Goal: Task Accomplishment & Management: Manage account settings

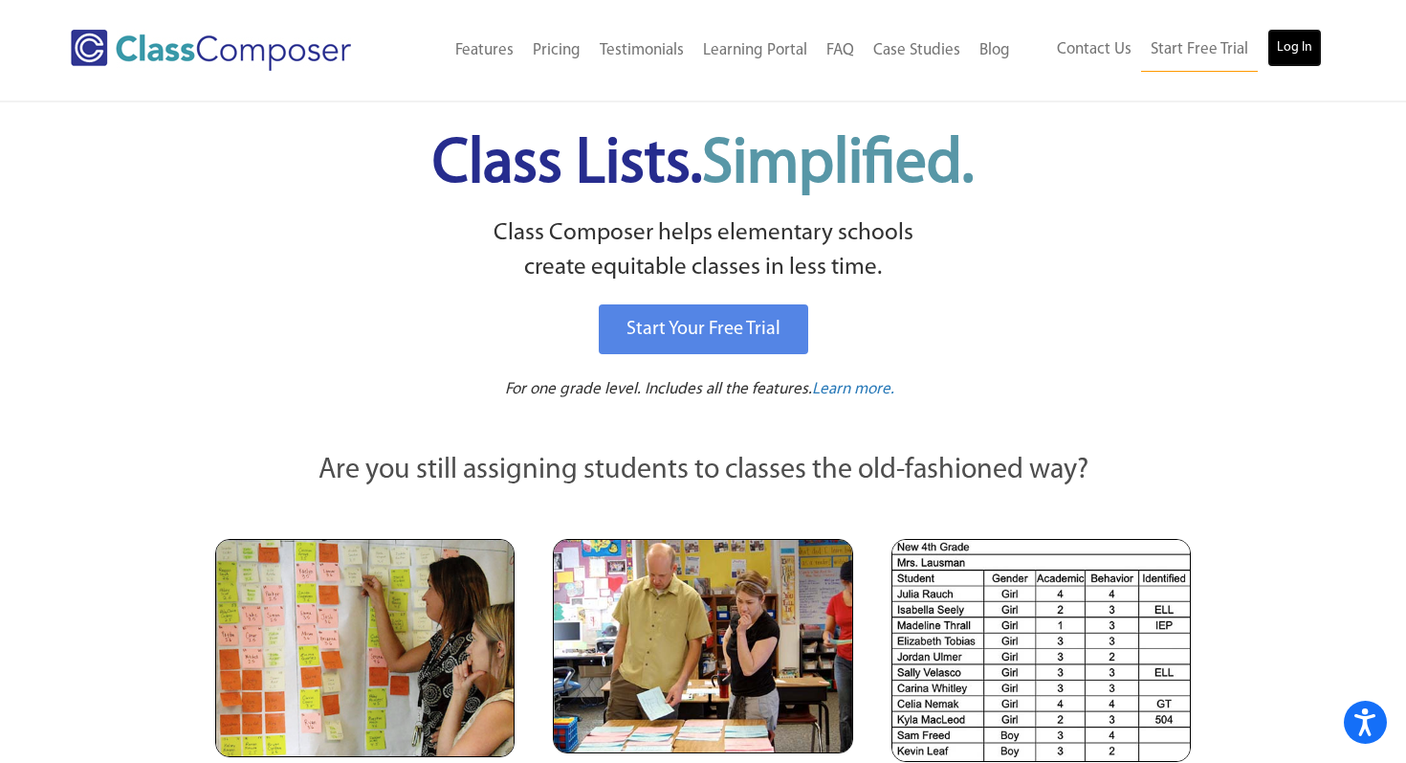
click at [1271, 53] on link "Log In" at bounding box center [1295, 48] width 55 height 38
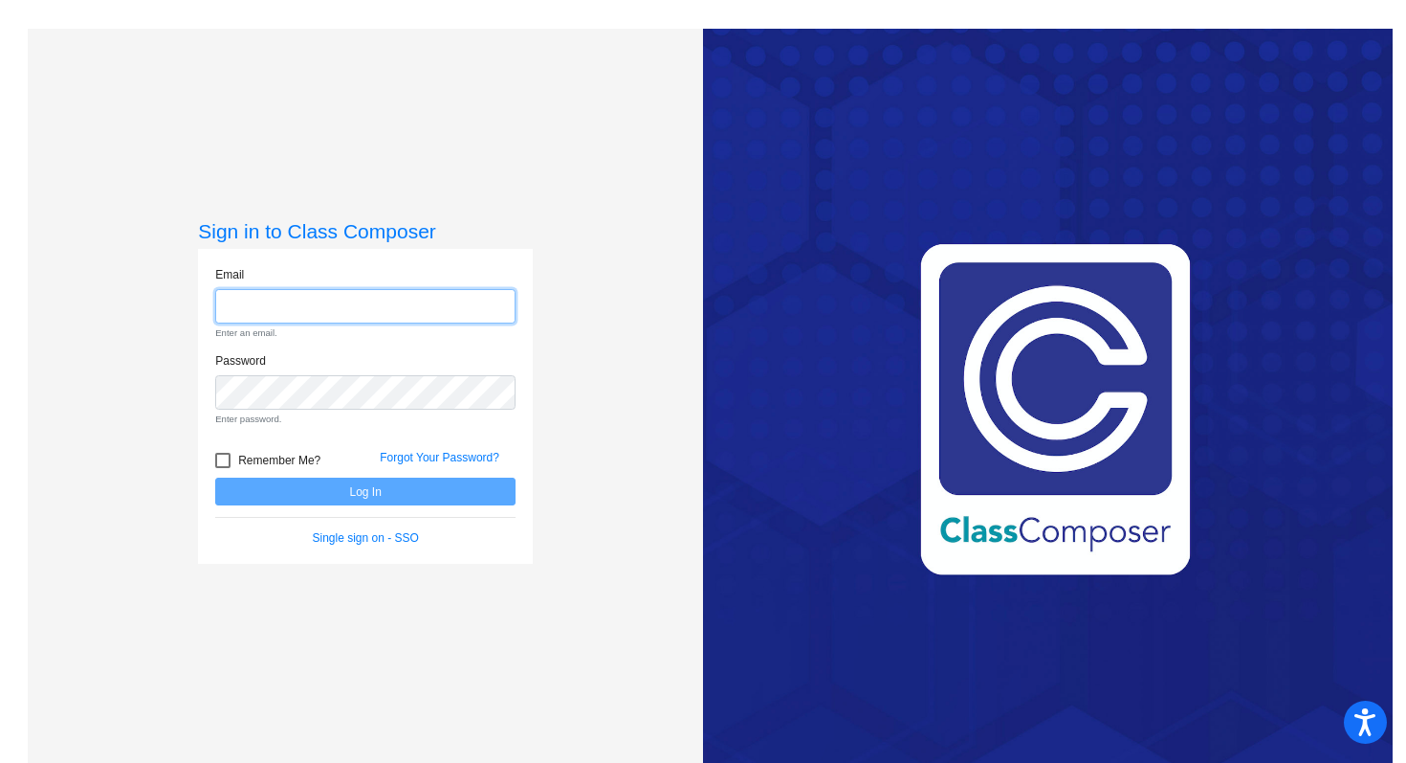
click at [460, 312] on input "email" at bounding box center [365, 306] width 300 height 35
type input "[PERSON_NAME][EMAIL_ADDRESS][PERSON_NAME][DOMAIN_NAME]"
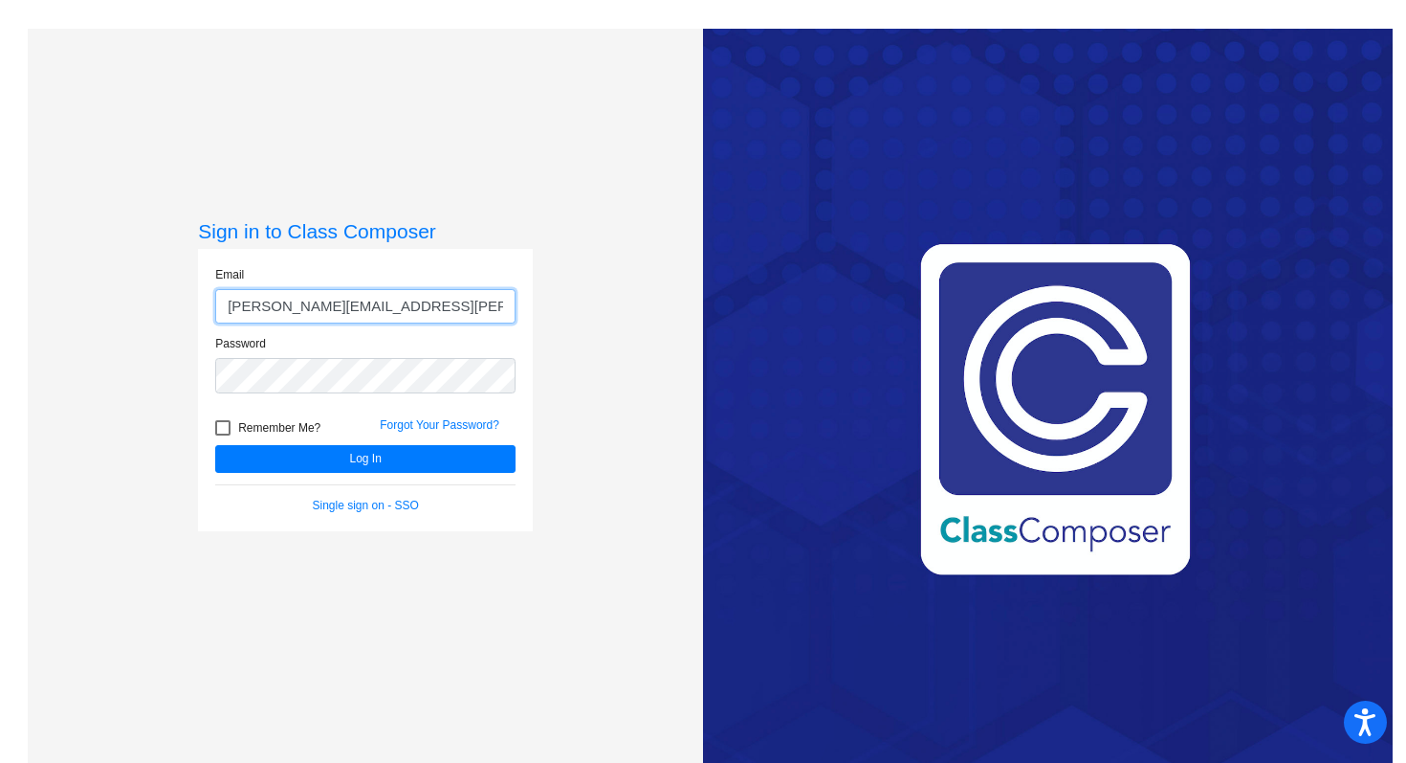
click at [215, 445] on button "Log In" at bounding box center [365, 459] width 300 height 28
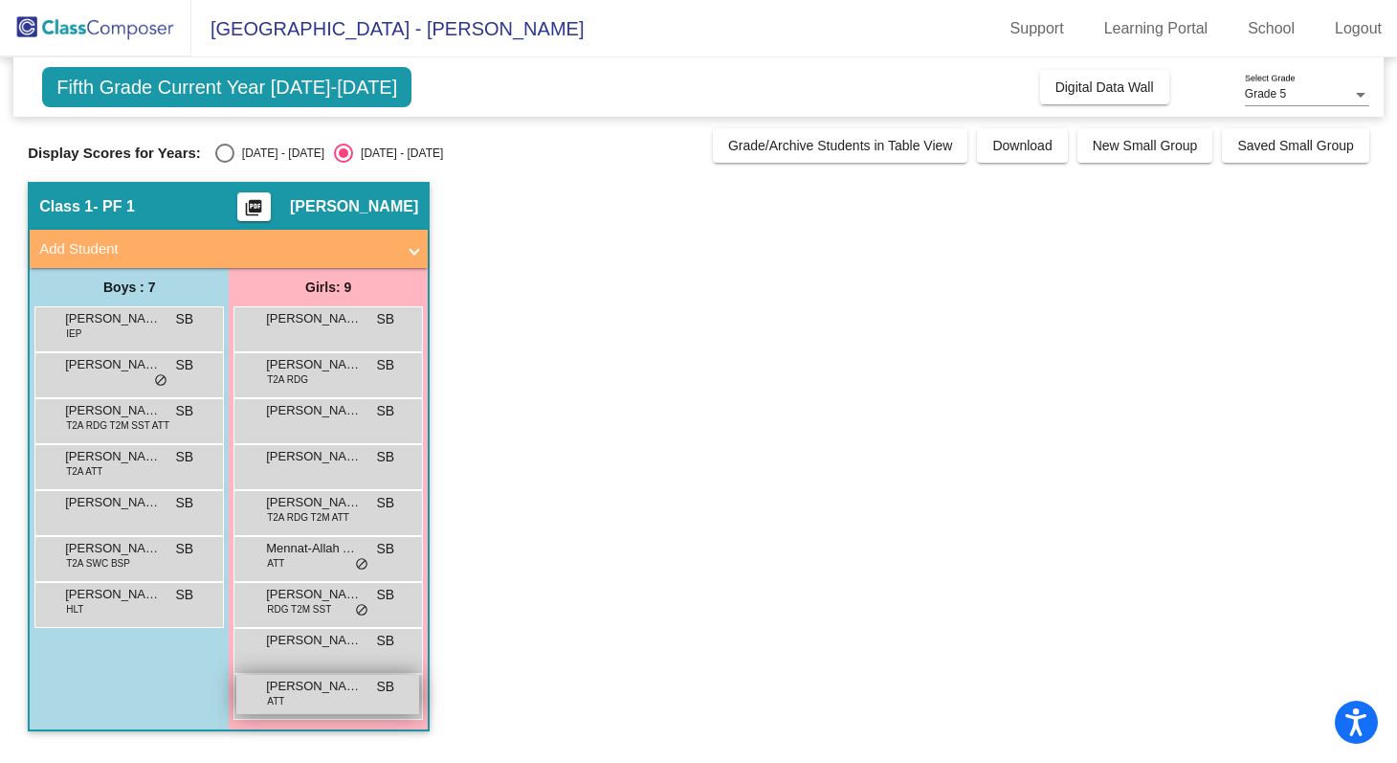
click at [345, 705] on div "Toni Dennard ATT SB lock do_not_disturb_alt" at bounding box center [327, 694] width 183 height 39
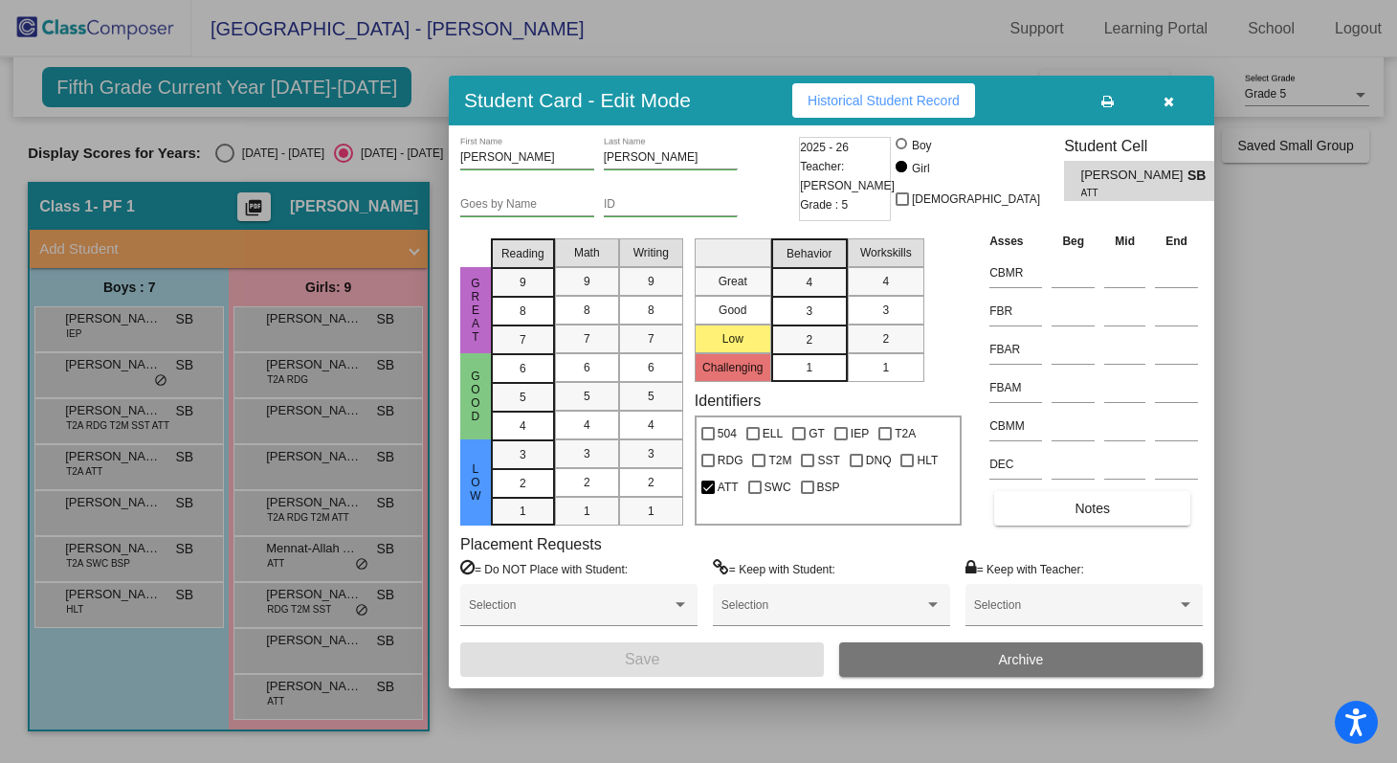
click at [1343, 401] on div at bounding box center [698, 381] width 1397 height 763
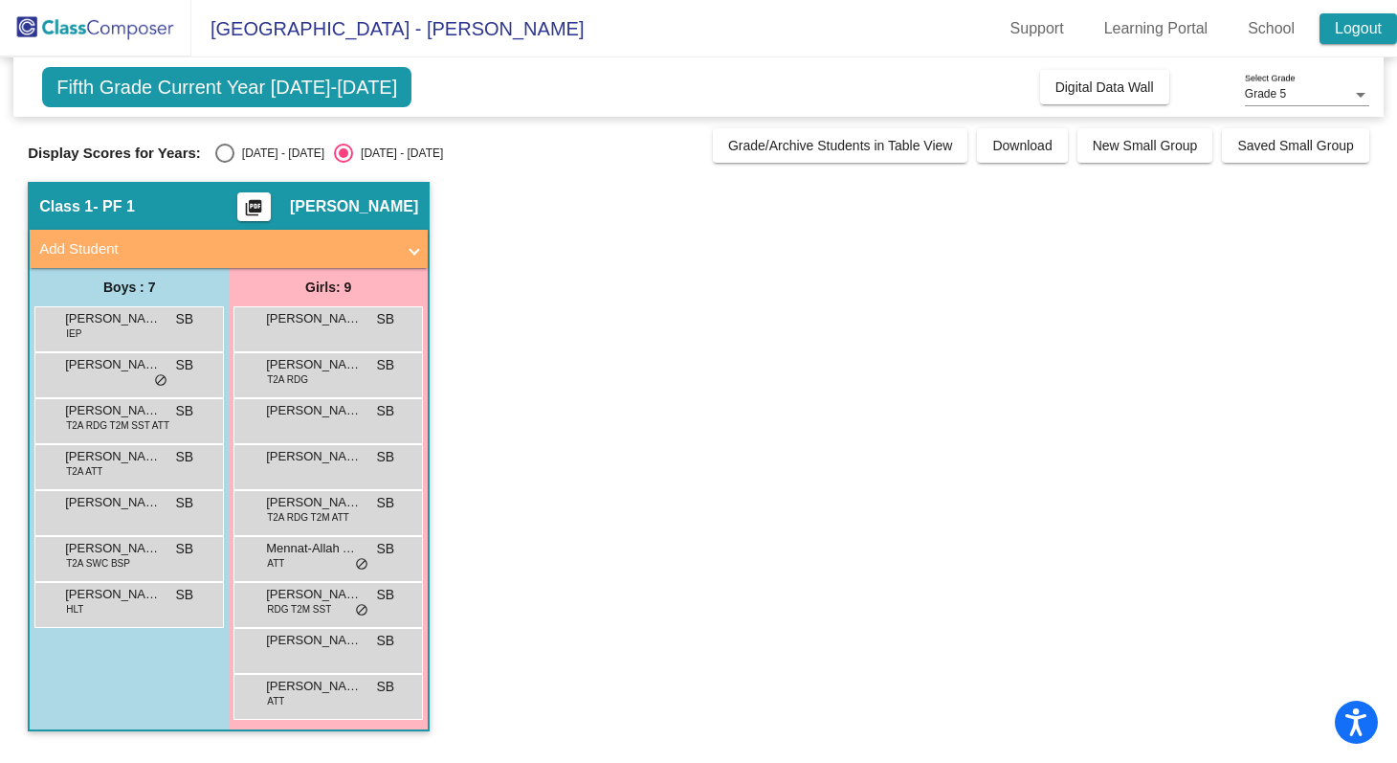
click at [1373, 35] on link "Logout" at bounding box center [1357, 28] width 77 height 31
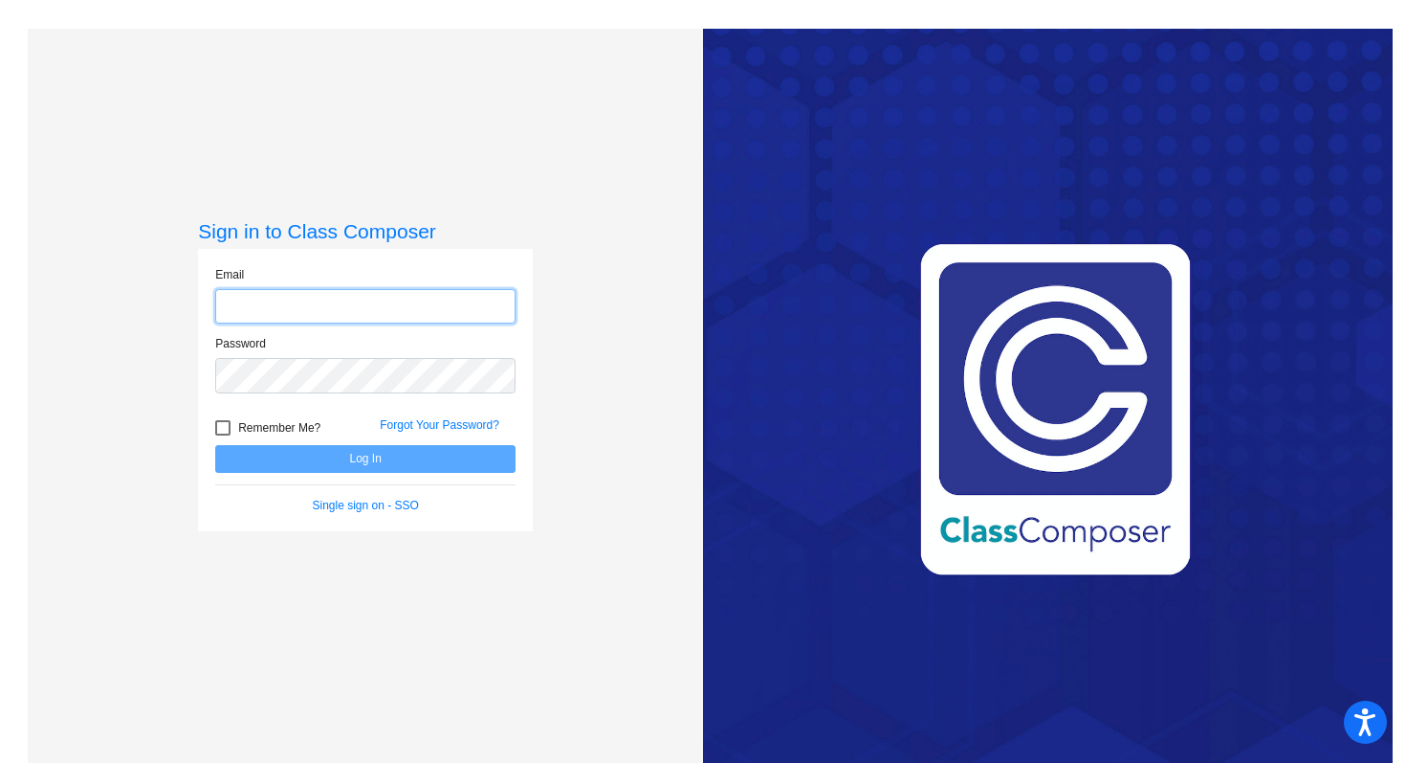
click at [461, 307] on input "email" at bounding box center [365, 306] width 300 height 35
type input "[PERSON_NAME][EMAIL_ADDRESS][PERSON_NAME][DOMAIN_NAME]"
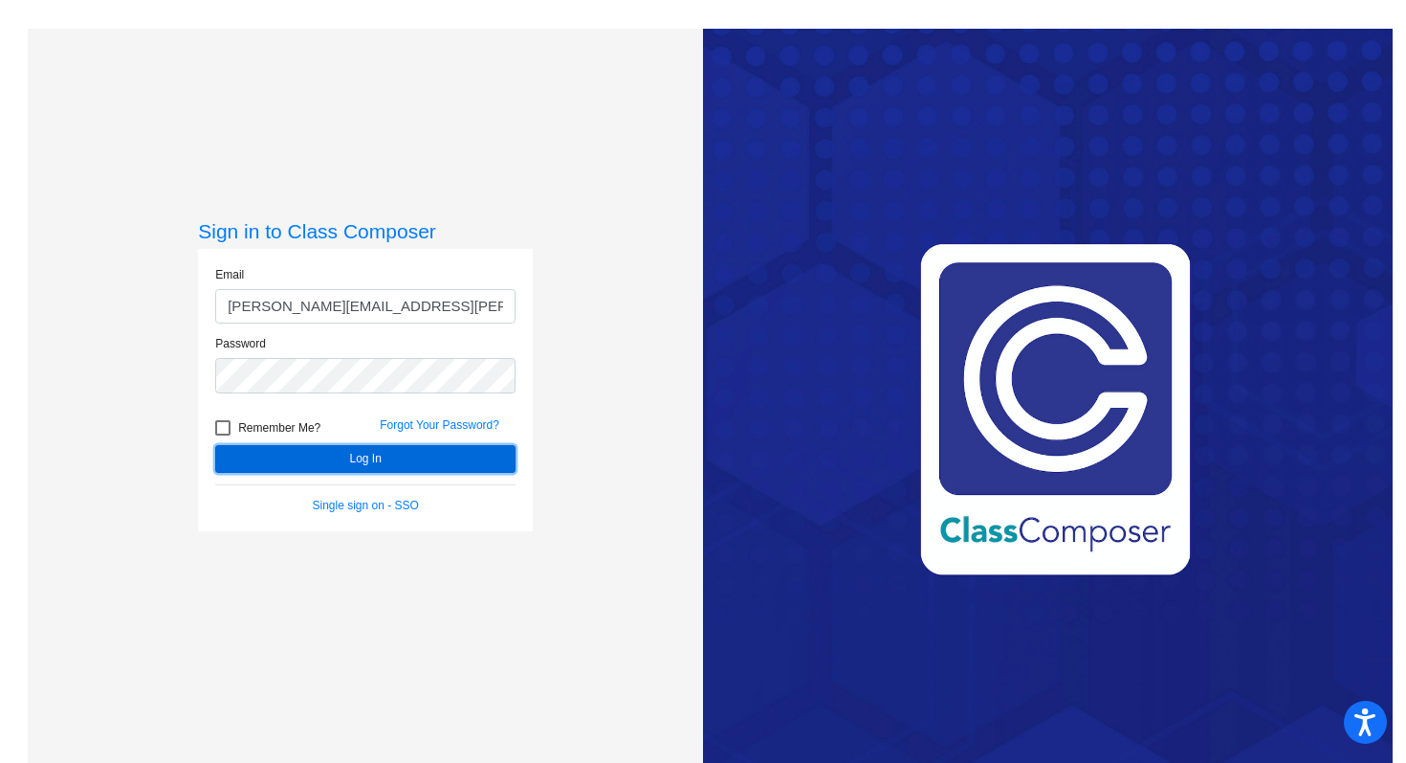
click at [421, 467] on button "Log In" at bounding box center [365, 459] width 300 height 28
